Goal: Task Accomplishment & Management: Complete application form

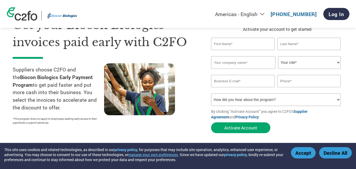
scroll to position [26, 0]
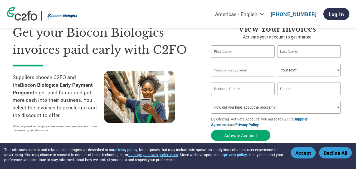
click at [232, 55] on input "text" at bounding box center [243, 51] width 64 height 12
type input "Kinelectro"
type input "lines"
type input "KinelectroLines India Pvt Ltd"
type input "Kinelectro@gmail.com"
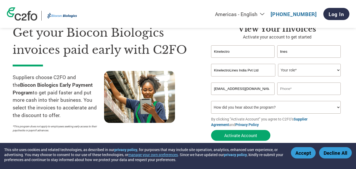
type input "09980454999"
drag, startPoint x: 247, startPoint y: 52, endPoint x: 360, endPoint y: 52, distance: 113.4
click at [190, 52] on div "Get your Biocon Biologics invoices paid early with C2FO Suppliers choose C2FO a…" at bounding box center [178, 73] width 331 height 140
type input "Nachappa"
drag, startPoint x: 301, startPoint y: 51, endPoint x: 251, endPoint y: 51, distance: 50.7
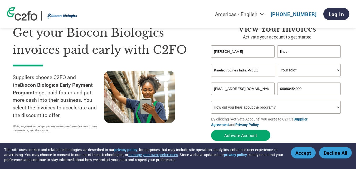
click at [251, 51] on div "Nachappa lines" at bounding box center [277, 51] width 132 height 12
type input "P N"
click at [230, 70] on input "KinelectroLines India Pvt Ltd" at bounding box center [243, 70] width 64 height 13
type input "Kinelectro Lines India Pvt Ltd"
click at [312, 71] on select "Your role* CFO Controller Credit Manager Finance Director Treasurer CEO Preside…" at bounding box center [309, 70] width 63 height 13
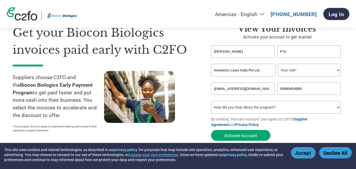
select select "OTHER"
click at [278, 64] on select "Your role* CFO Controller Credit Manager Finance Director Treasurer CEO Preside…" at bounding box center [309, 70] width 63 height 13
drag, startPoint x: 258, startPoint y: 89, endPoint x: 183, endPoint y: 89, distance: 74.9
click at [182, 89] on div "Get your Biocon Biologics invoices paid early with C2FO Suppliers choose C2FO a…" at bounding box center [178, 73] width 331 height 140
type input "sales@kinelectro.com"
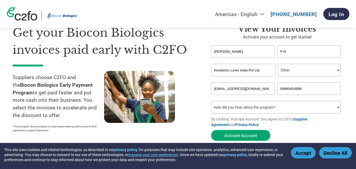
drag, startPoint x: 319, startPoint y: 87, endPoint x: 260, endPoint y: 87, distance: 59.1
click at [260, 87] on div "sales@kinelectro.com 09980454999" at bounding box center [277, 89] width 132 height 12
type input "9845840734"
click at [316, 109] on select "How did you hear about the program? Received a letter Email Social Media Online…" at bounding box center [276, 107] width 130 height 13
select select "Email"
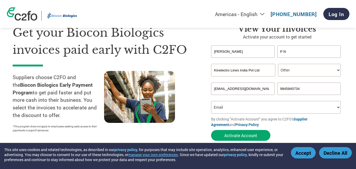
click at [211, 101] on select "How did you hear about the program? Received a letter Email Social Media Online…" at bounding box center [276, 107] width 130 height 13
click at [257, 138] on button "Activate Account" at bounding box center [240, 135] width 59 height 11
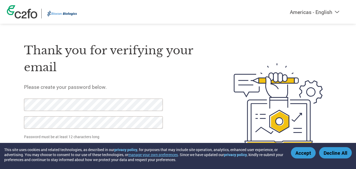
click at [6, 103] on div "Americas - English Américas - Español [GEOGRAPHIC_DATA] - Português Amériques -…" at bounding box center [178, 83] width 356 height 166
click at [0, 103] on div "Americas - English Américas - Español [GEOGRAPHIC_DATA] - Português Amériques -…" at bounding box center [178, 83] width 356 height 166
click at [33, 131] on div at bounding box center [90, 116] width 133 height 35
click at [181, 133] on div "Thank you for verifying your email Please create your password below. Password …" at bounding box center [116, 104] width 185 height 140
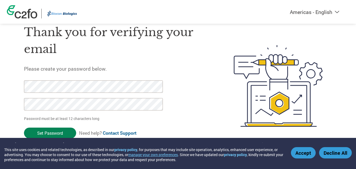
click at [57, 130] on input "Set Password" at bounding box center [50, 133] width 52 height 11
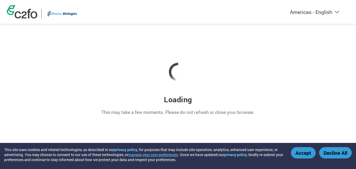
scroll to position [0, 0]
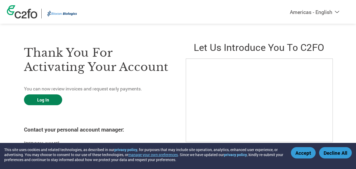
click at [50, 97] on link "Log In" at bounding box center [43, 99] width 38 height 11
